Goal: Navigation & Orientation: Understand site structure

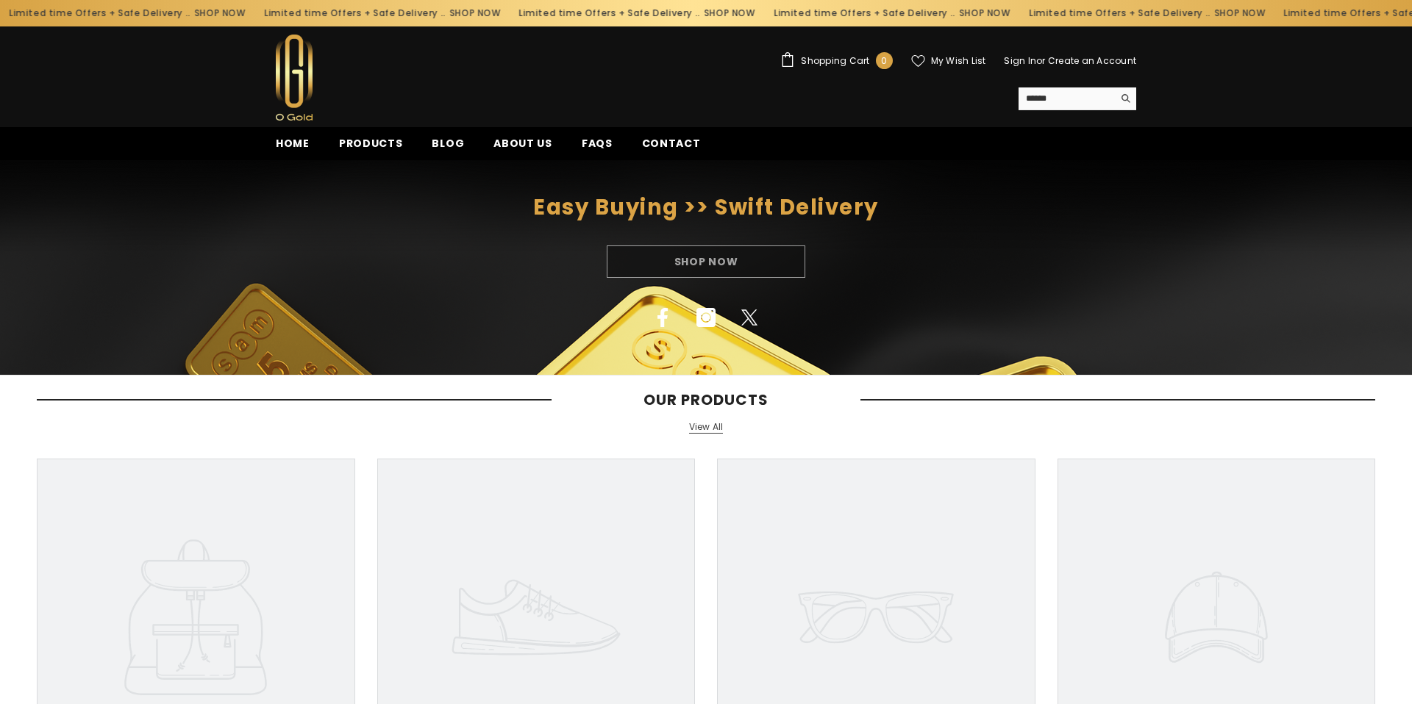
click at [716, 429] on link "View All" at bounding box center [706, 427] width 35 height 13
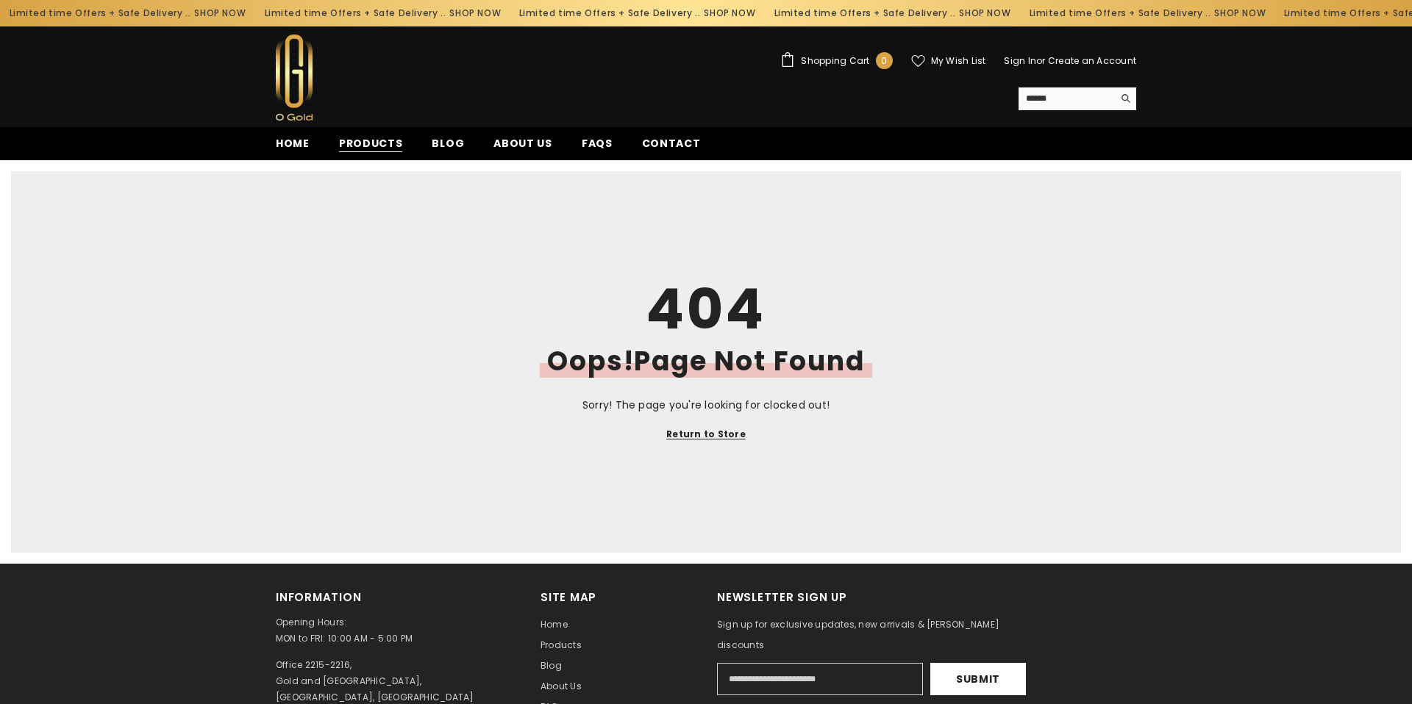
click at [367, 144] on span "Products" at bounding box center [371, 143] width 64 height 15
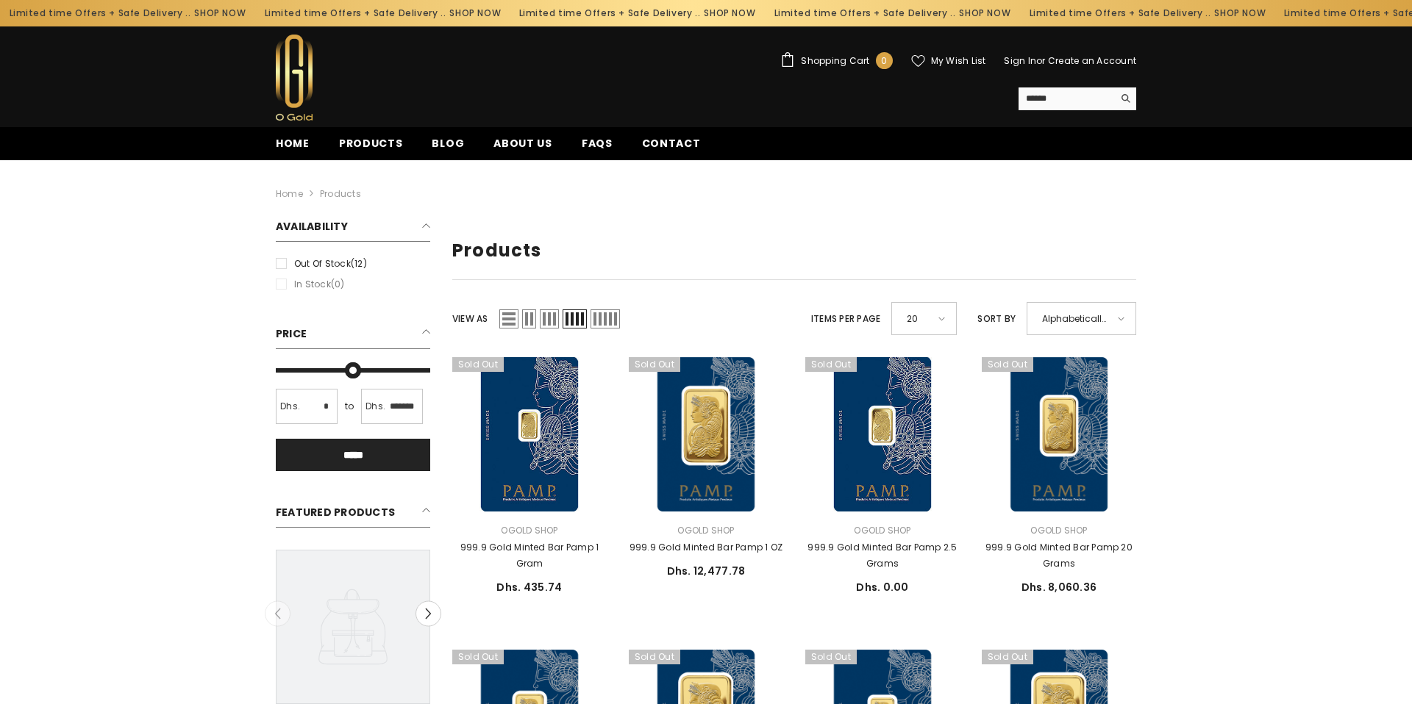
click at [947, 318] on div "20" at bounding box center [923, 318] width 65 height 33
click at [917, 469] on span "50" at bounding box center [918, 462] width 27 height 21
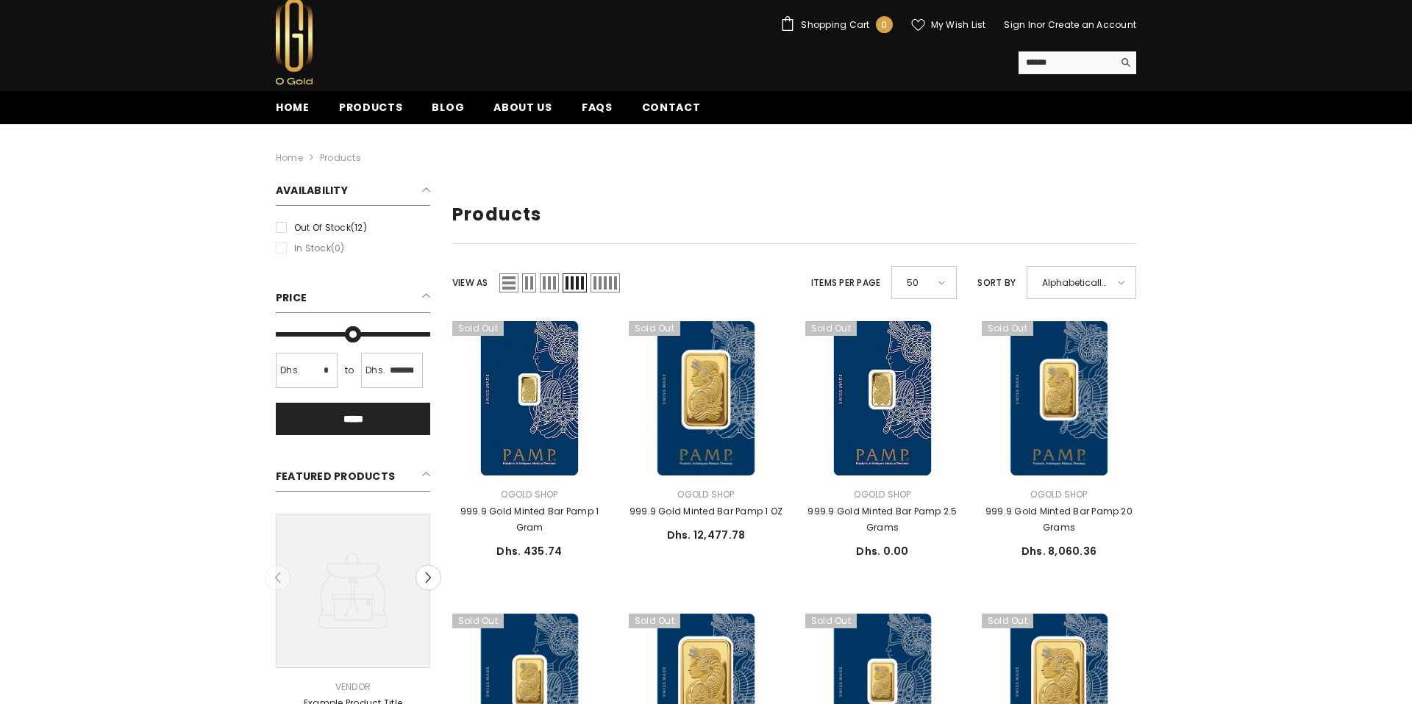
scroll to position [43, 0]
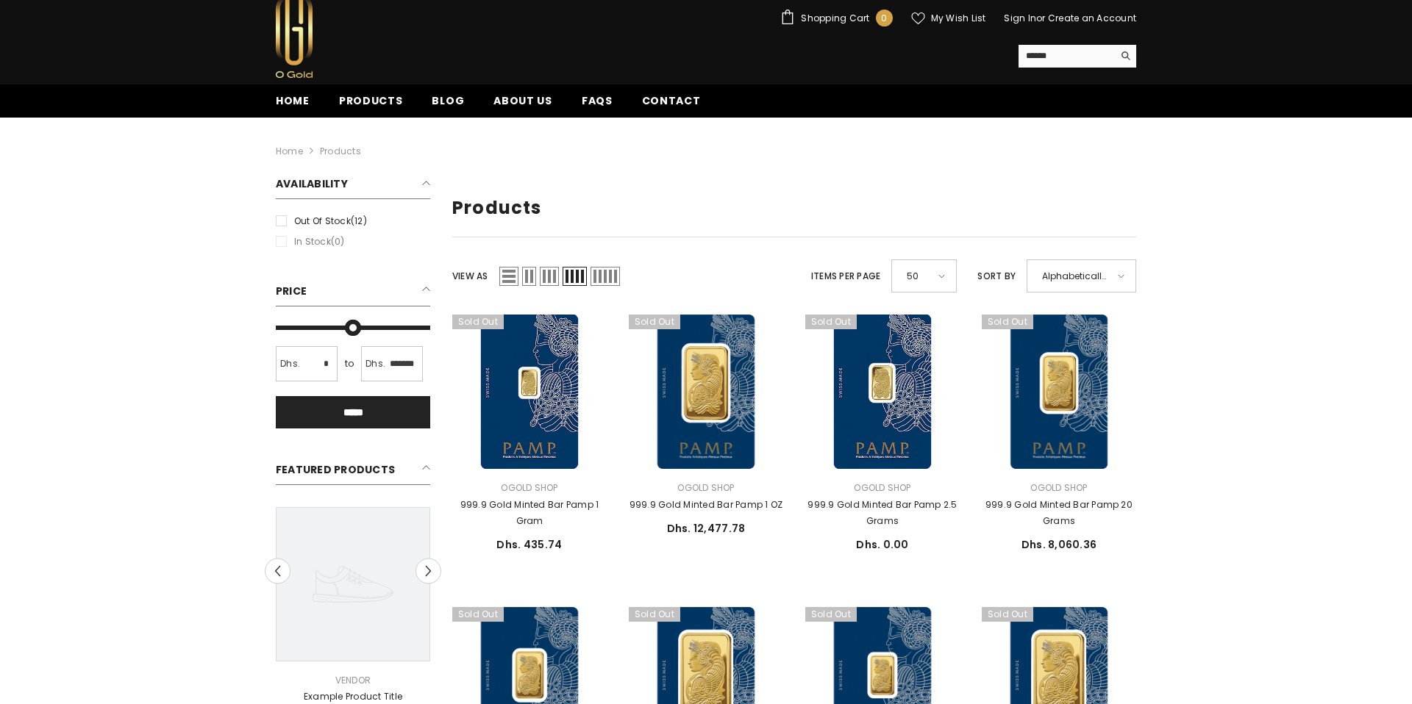
click at [1098, 278] on span "Alphabetically, A-Z" at bounding box center [1074, 275] width 65 height 21
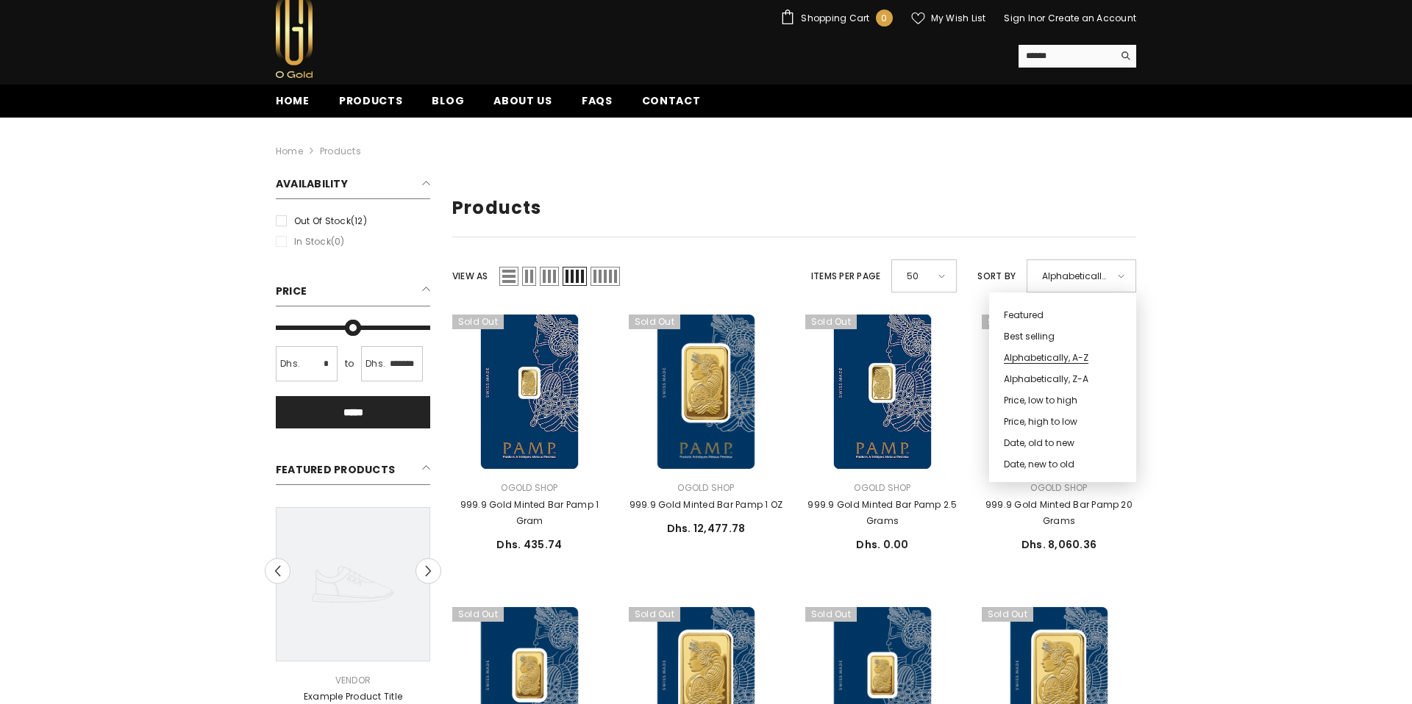
click at [1053, 399] on span "Price, low to high" at bounding box center [1058, 398] width 108 height 21
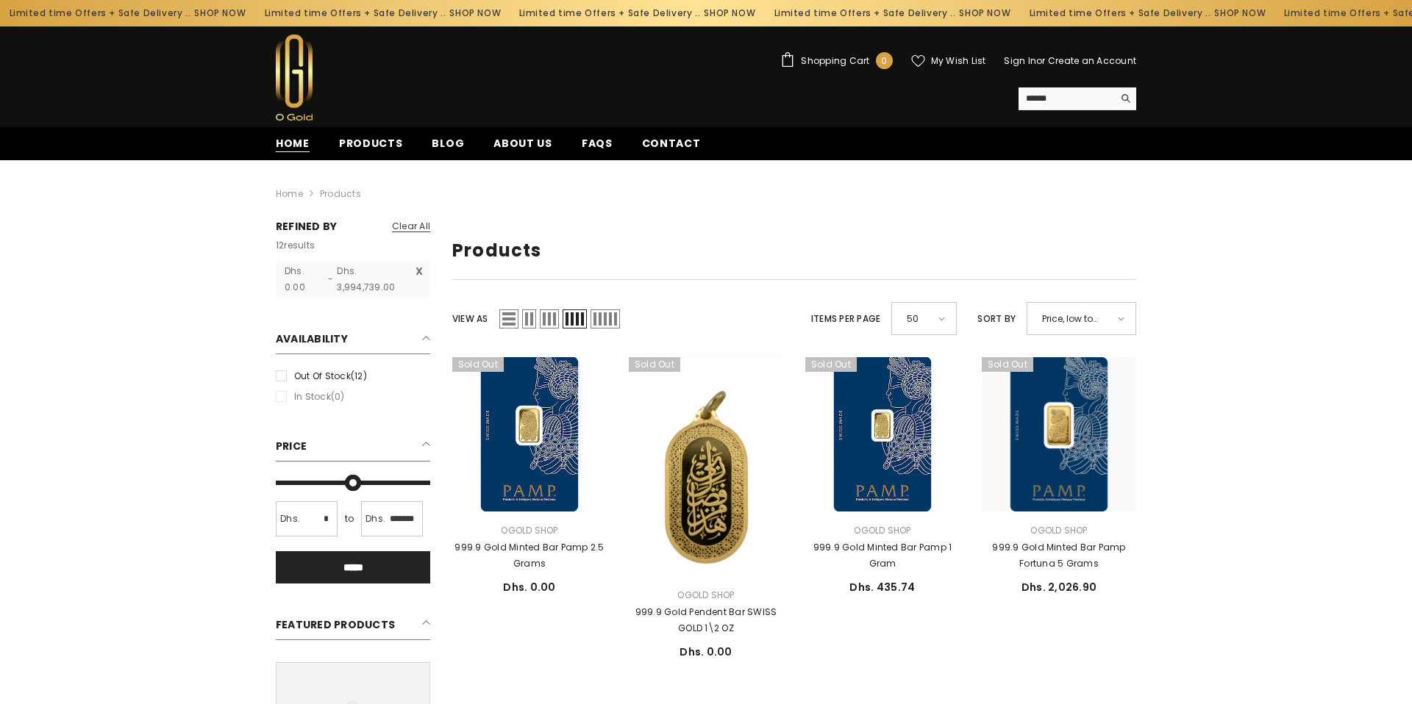
click at [285, 149] on span "Home" at bounding box center [293, 143] width 34 height 15
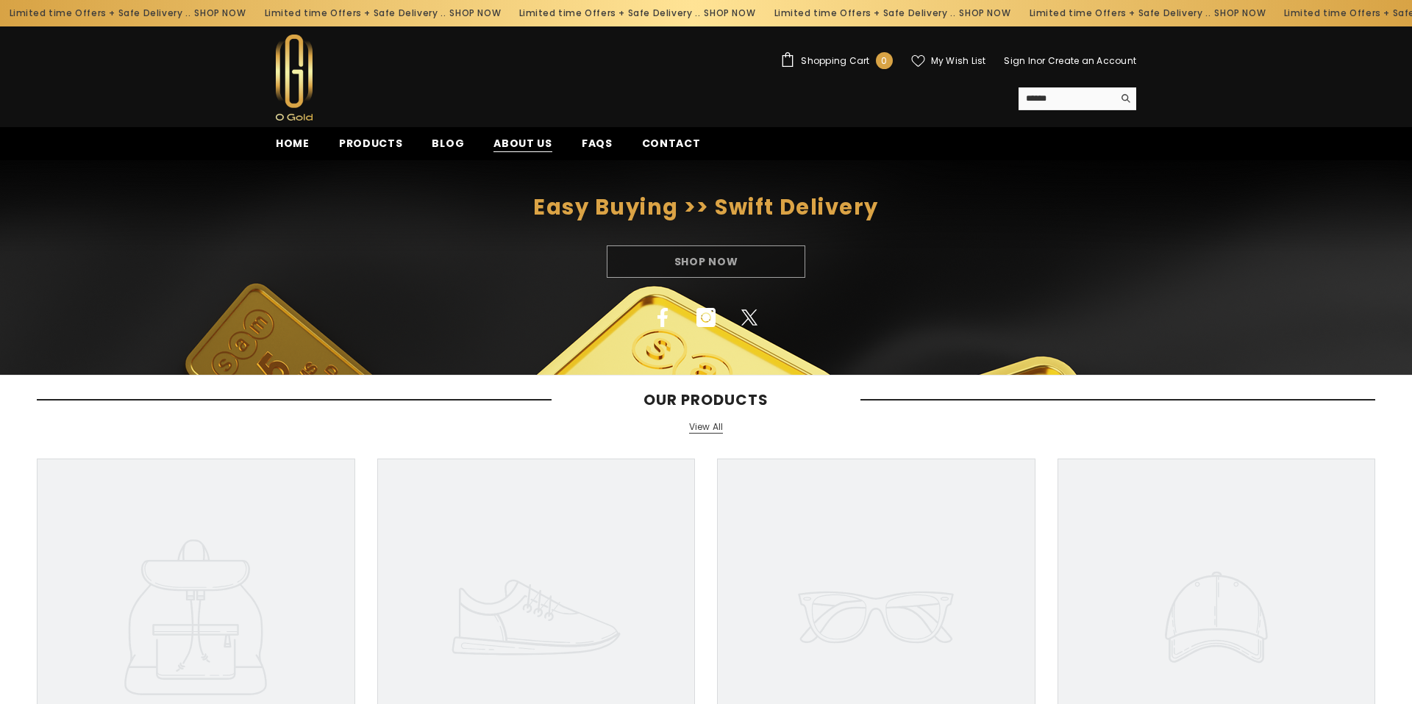
click at [496, 143] on span "About us" at bounding box center [522, 143] width 59 height 15
